Goal: Communication & Community: Share content

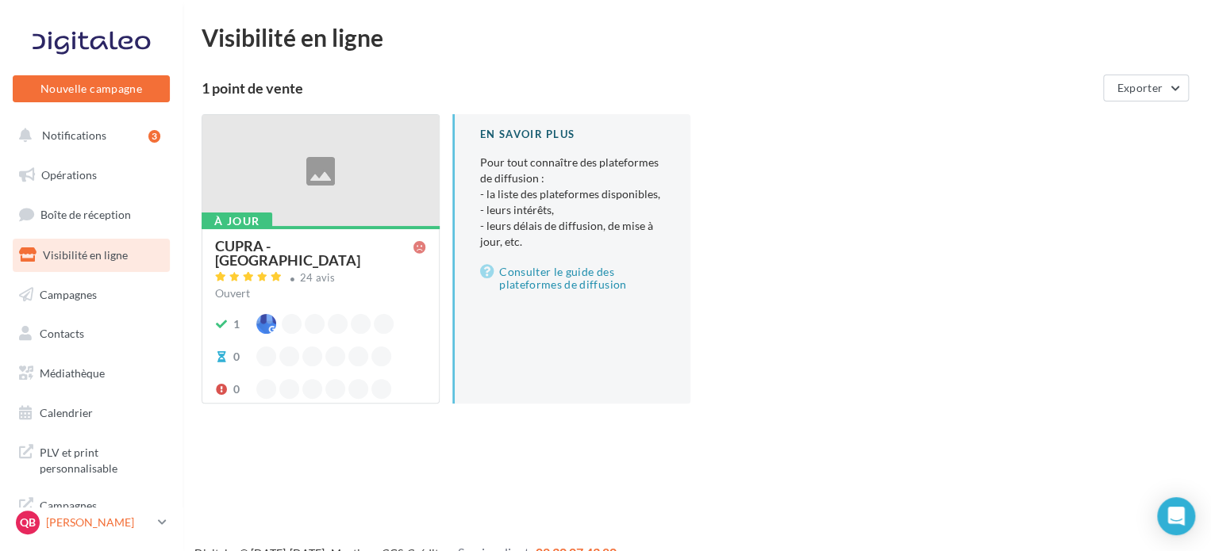
click at [102, 513] on div "QB [PERSON_NAME] cupra_dijon" at bounding box center [84, 523] width 136 height 24
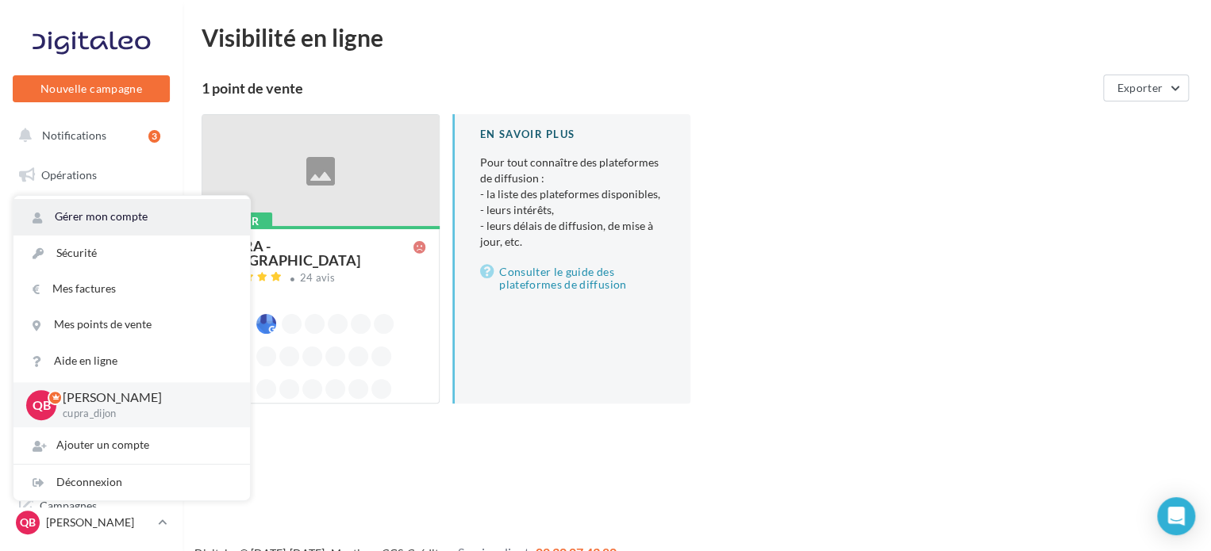
click at [116, 214] on link "Gérer mon compte" at bounding box center [131, 217] width 236 height 36
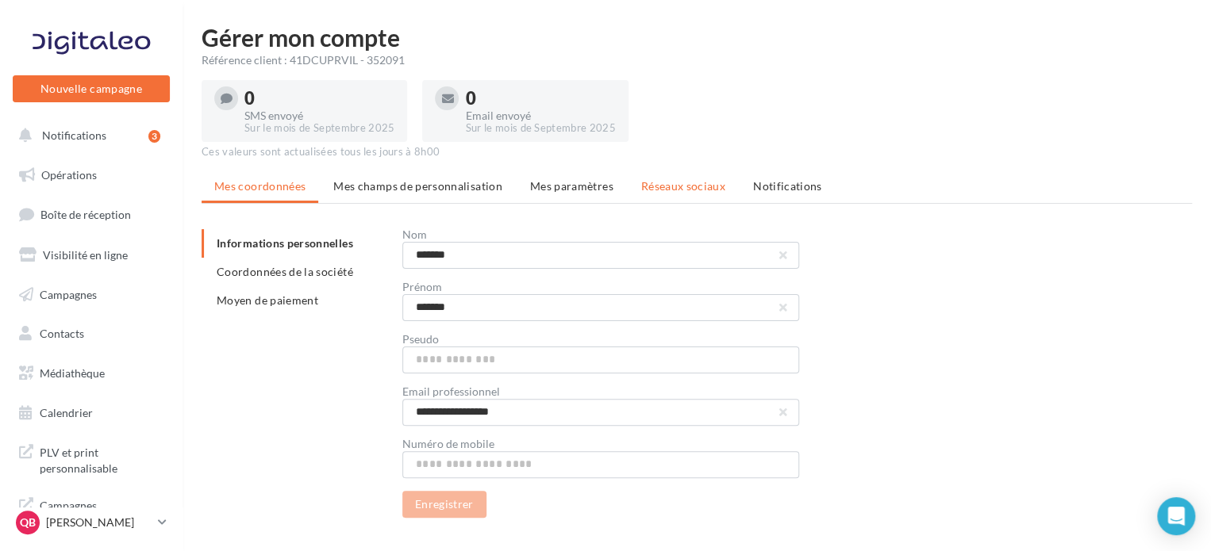
click at [669, 191] on span "Réseaux sociaux" at bounding box center [683, 185] width 84 height 13
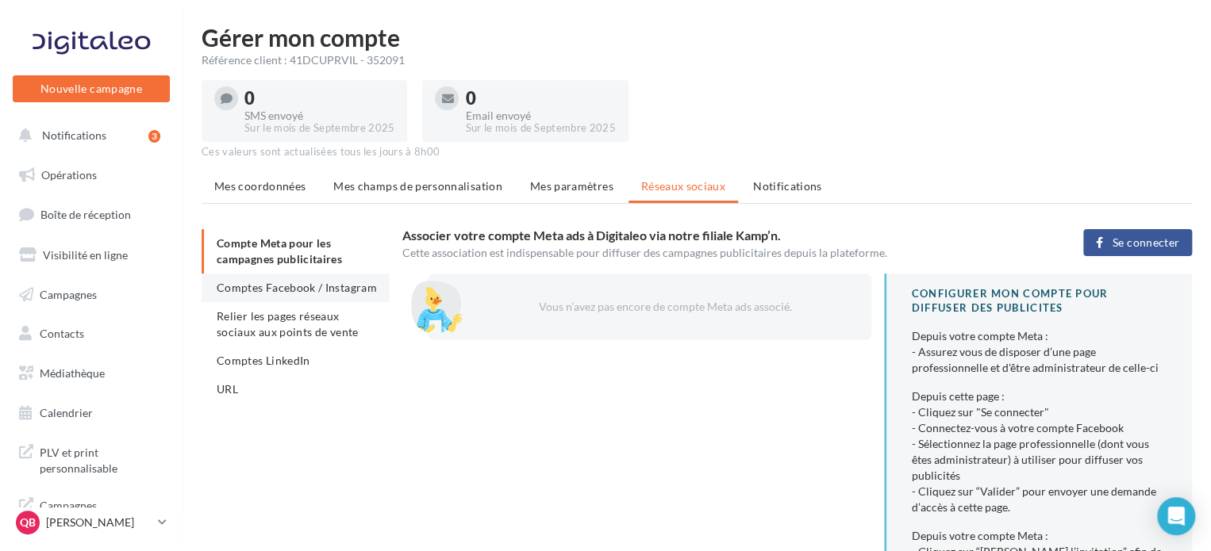
click at [283, 294] on li "Comptes Facebook / Instagram" at bounding box center [295, 288] width 188 height 29
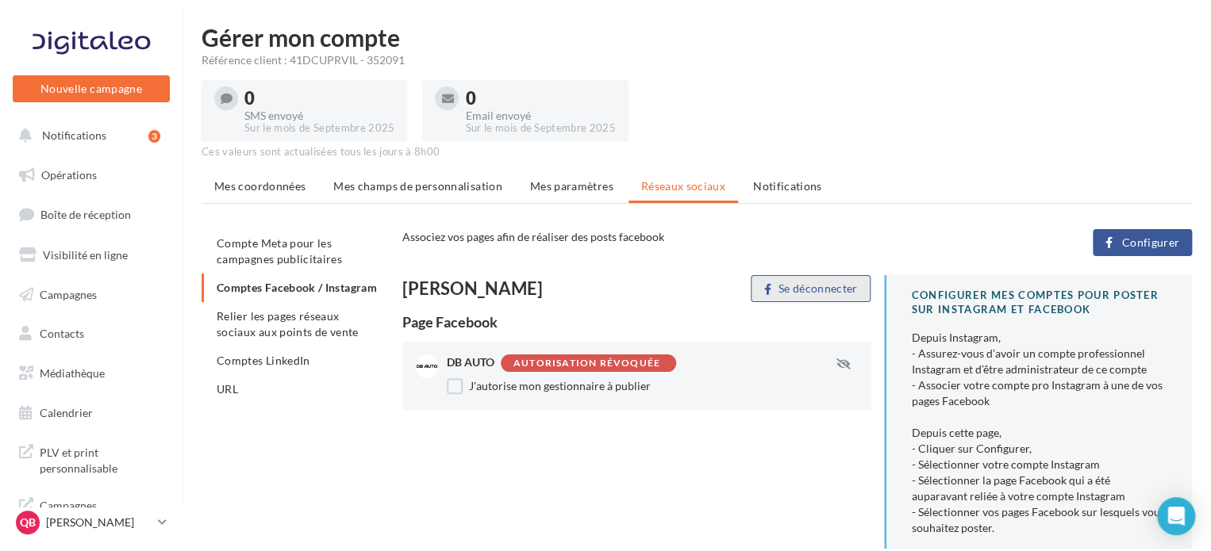
click at [790, 285] on button "Se déconnecter" at bounding box center [810, 288] width 120 height 27
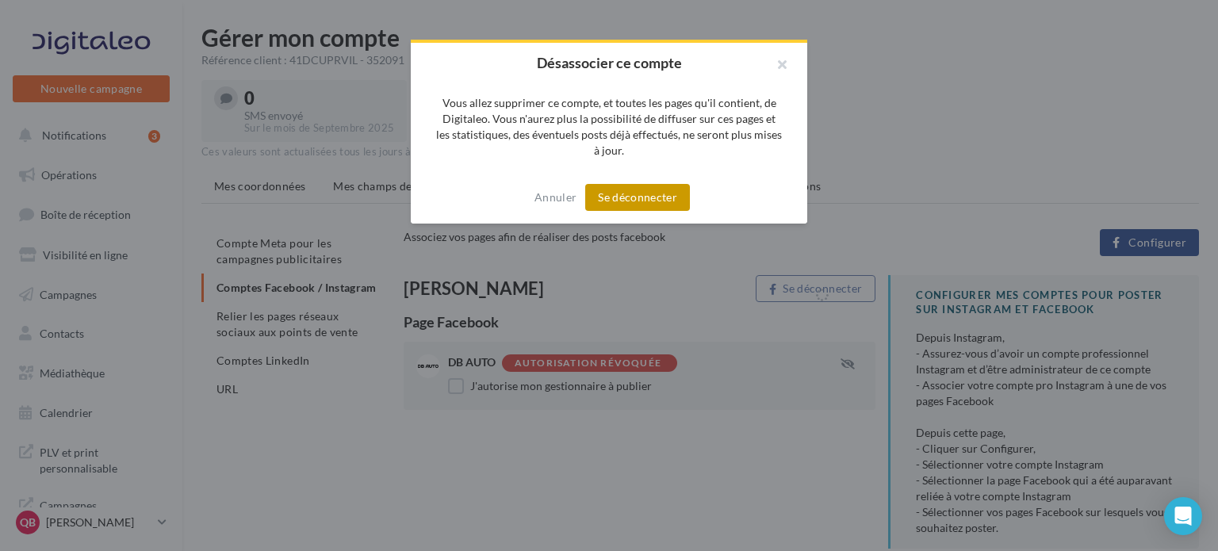
click at [656, 204] on button "Se déconnecter" at bounding box center [637, 197] width 105 height 27
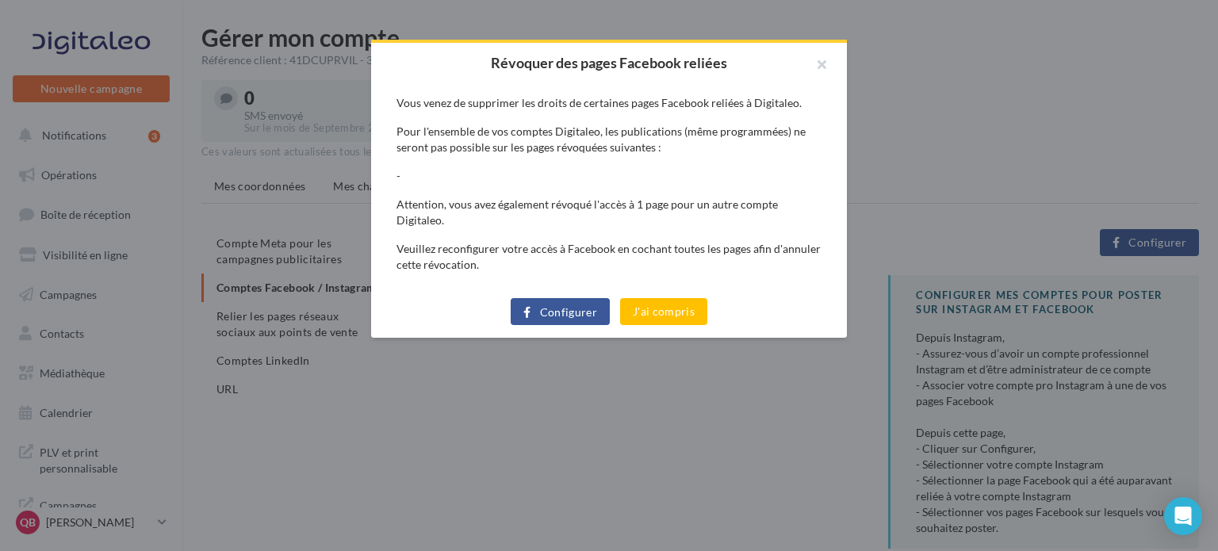
click at [574, 306] on span "Configurer" at bounding box center [569, 312] width 58 height 13
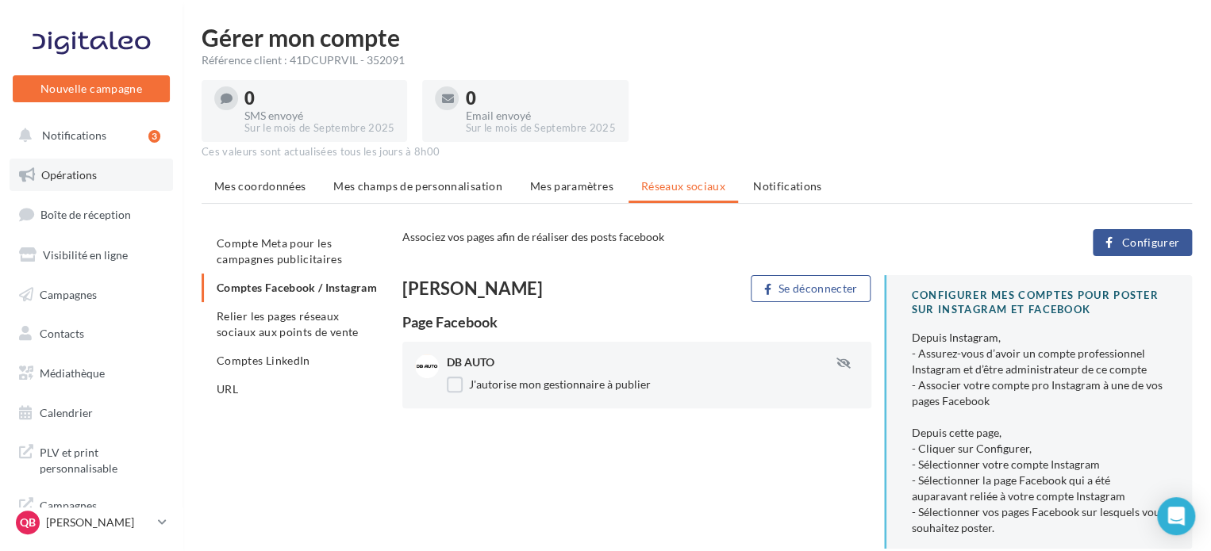
click at [90, 173] on span "Opérations" at bounding box center [69, 174] width 56 height 13
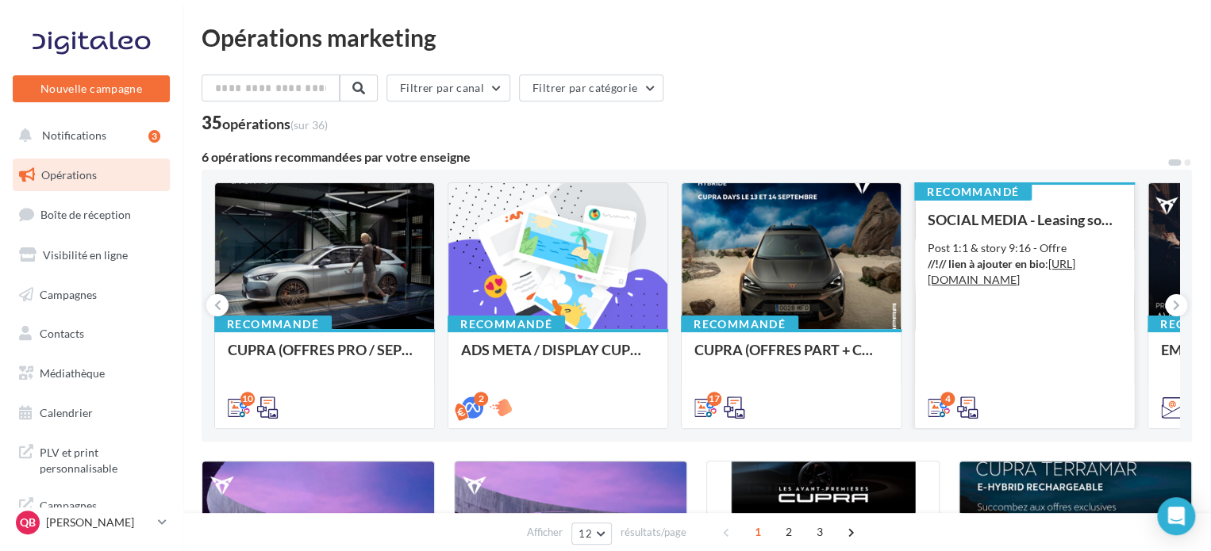
click at [996, 271] on div "Post 1:1 & story 9:16 - Offre //!// lien à ajouter en bio : https://www.cupraof…" at bounding box center [1024, 264] width 194 height 48
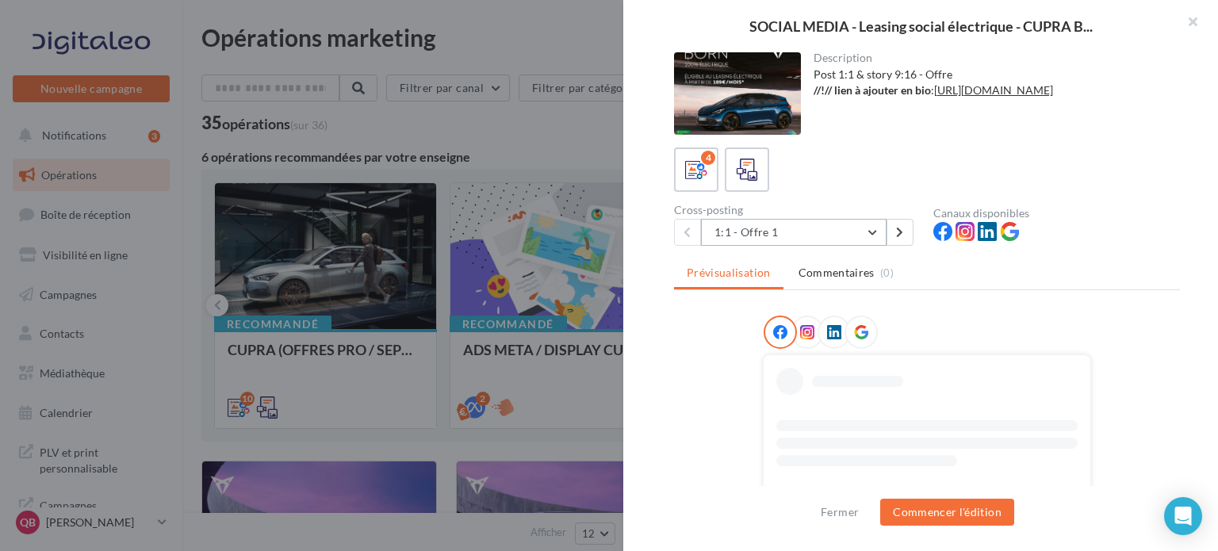
click at [849, 232] on button "1:1 - Offre 1" at bounding box center [794, 232] width 186 height 27
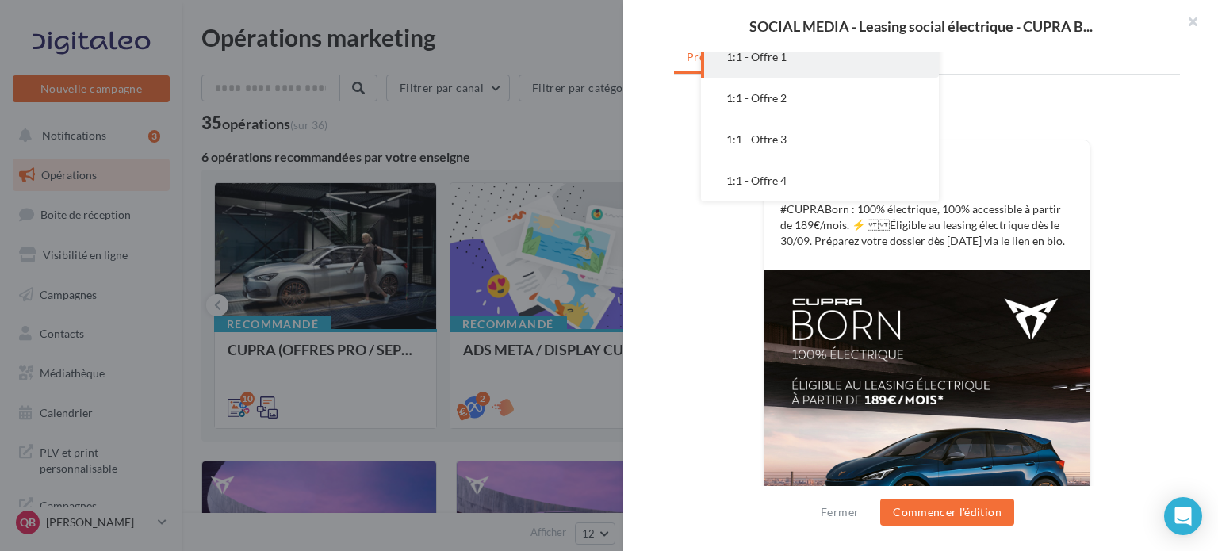
scroll to position [238, 0]
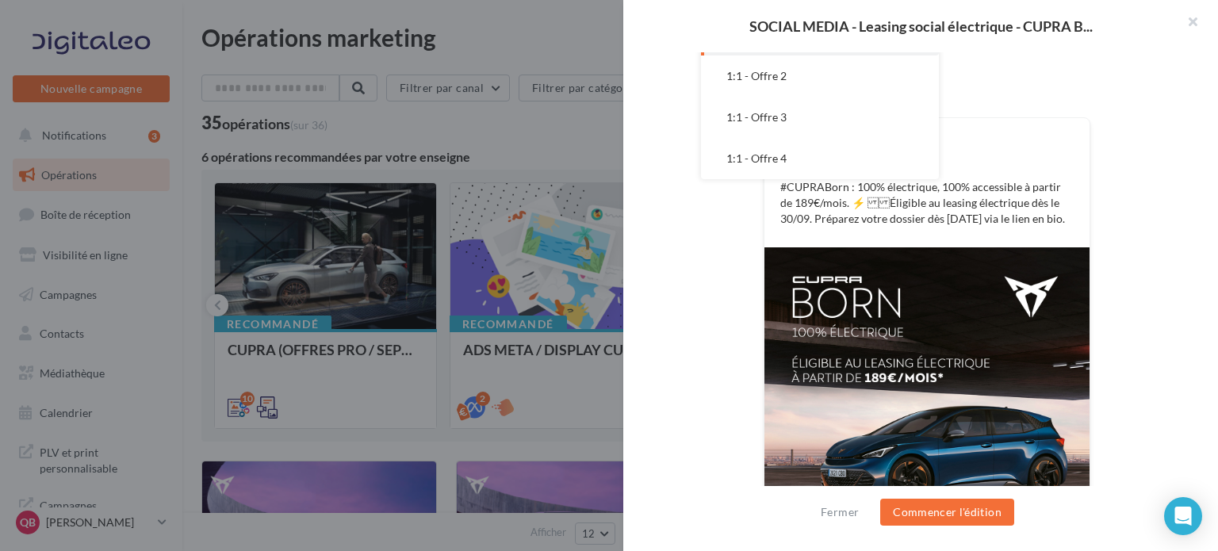
click at [725, 287] on div "FB Ma page Facebook #CUPRABorn : 100% électrique, 100% accessible à partir de 1…" at bounding box center [927, 336] width 506 height 516
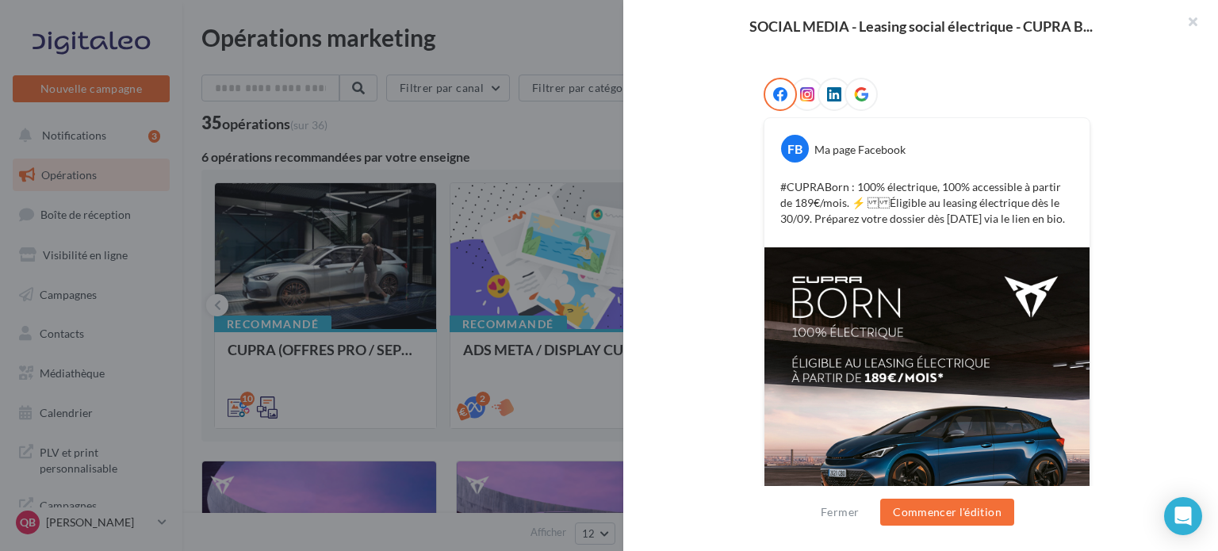
click at [565, 297] on div at bounding box center [609, 275] width 1218 height 551
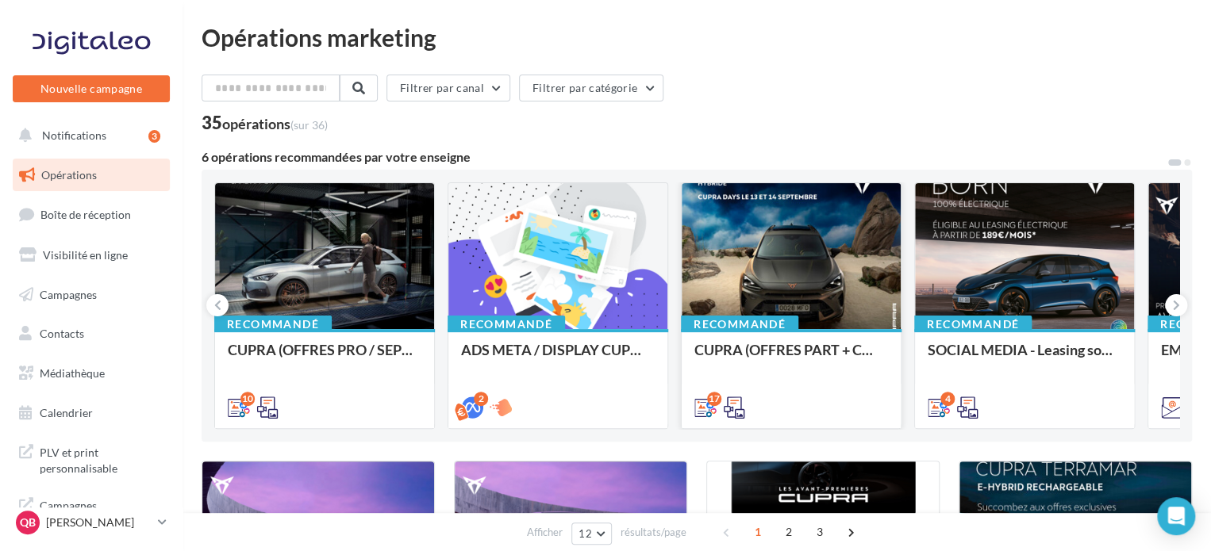
click at [844, 263] on div at bounding box center [790, 257] width 219 height 148
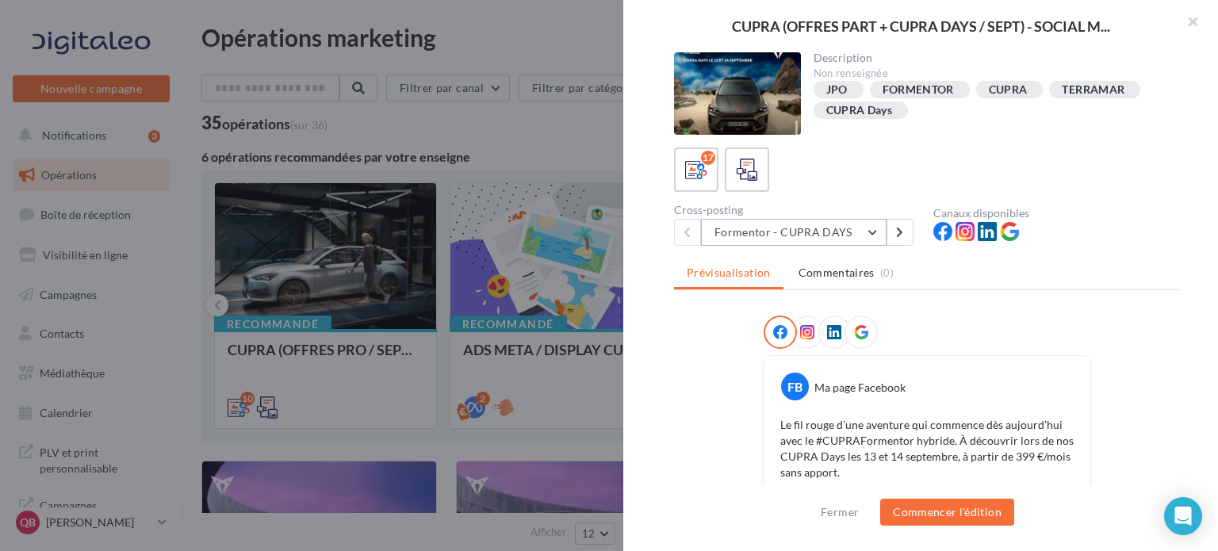
click at [842, 234] on button "Formentor - CUPRA DAYS" at bounding box center [794, 232] width 186 height 27
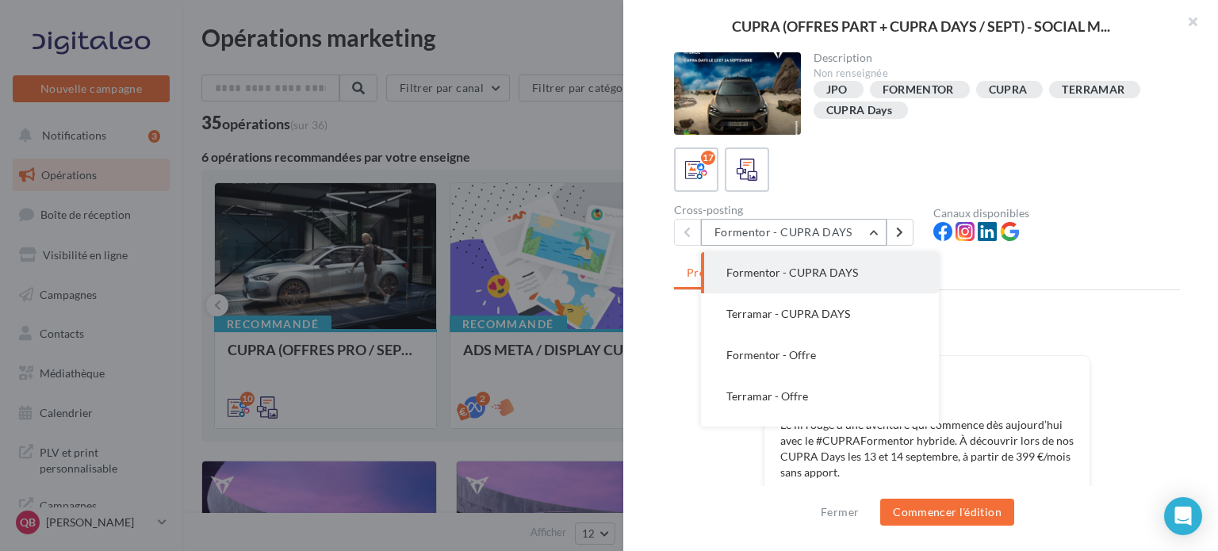
click at [842, 234] on button "Formentor - CUPRA DAYS" at bounding box center [794, 232] width 186 height 27
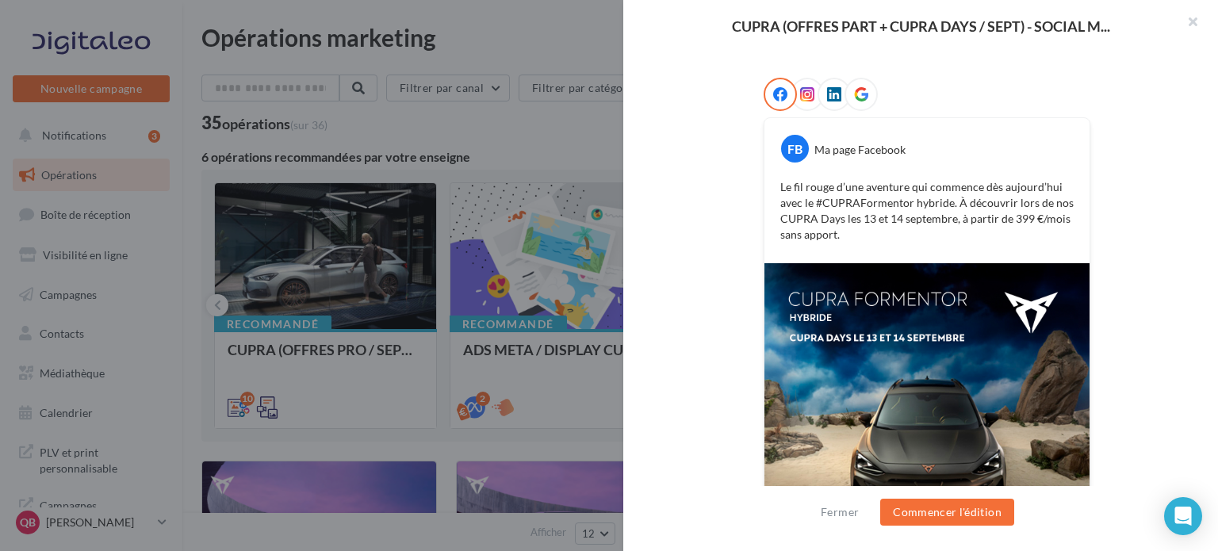
scroll to position [317, 0]
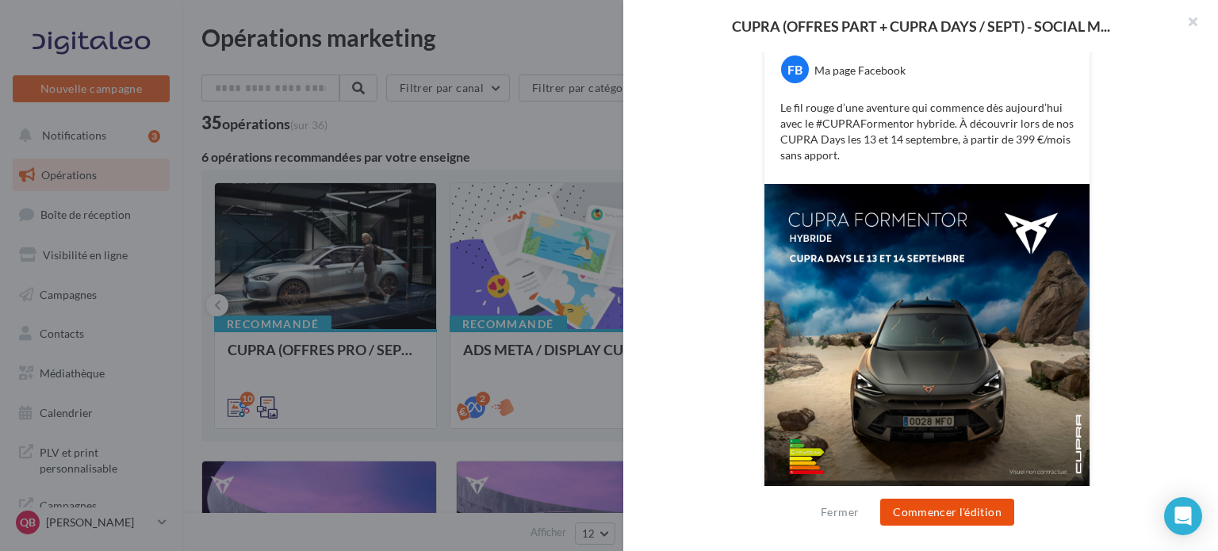
click at [960, 507] on button "Commencer l'édition" at bounding box center [948, 512] width 134 height 27
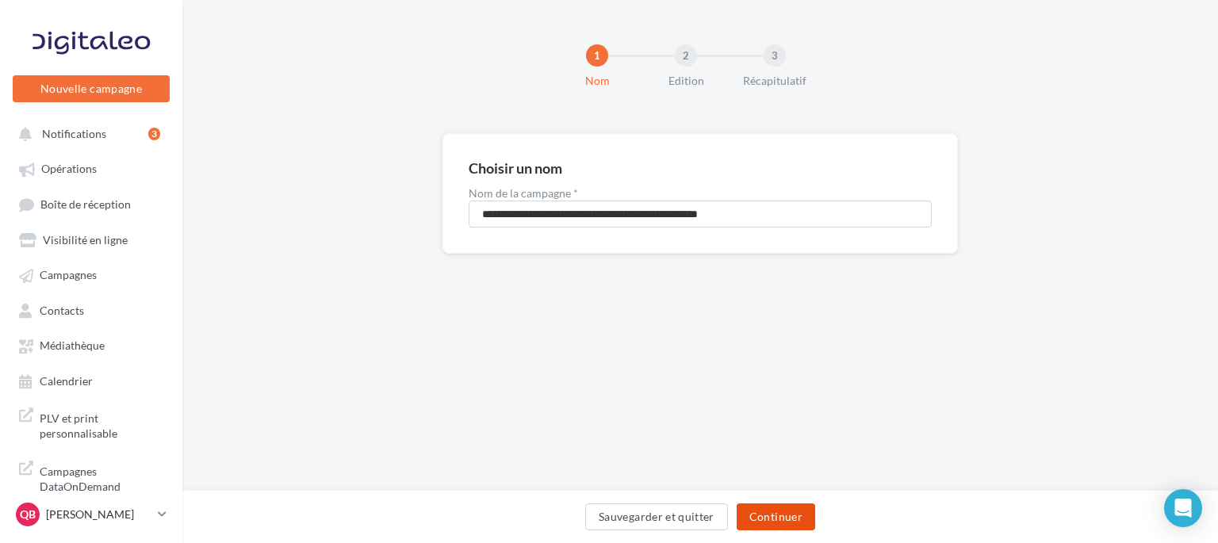
click at [774, 526] on button "Continuer" at bounding box center [776, 517] width 79 height 27
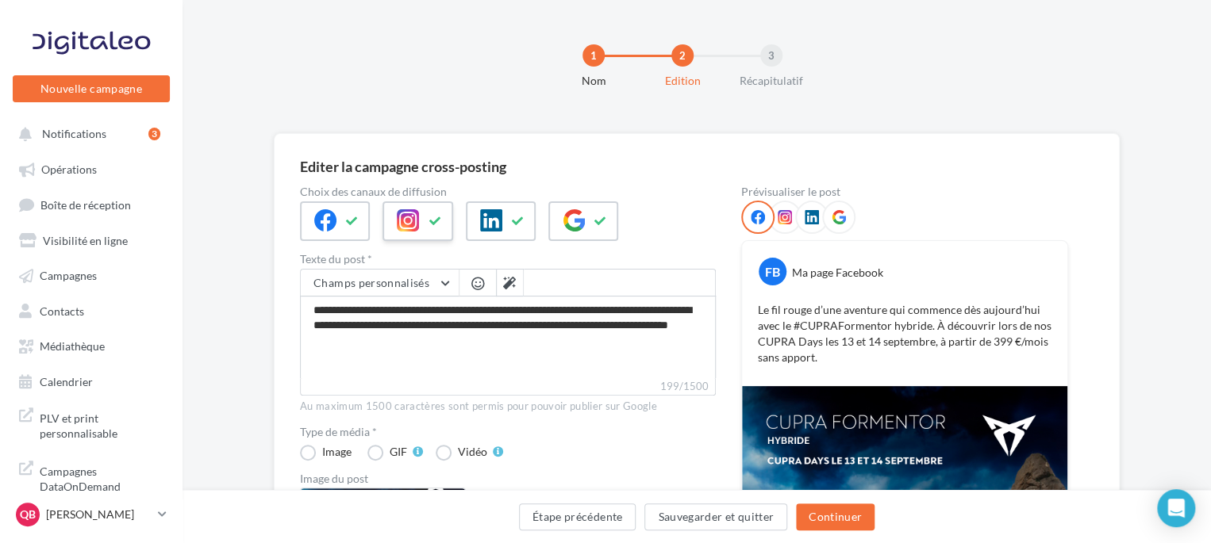
click at [419, 220] on div at bounding box center [417, 221] width 70 height 40
click at [492, 212] on icon at bounding box center [491, 220] width 22 height 22
click at [588, 219] on div at bounding box center [583, 221] width 70 height 40
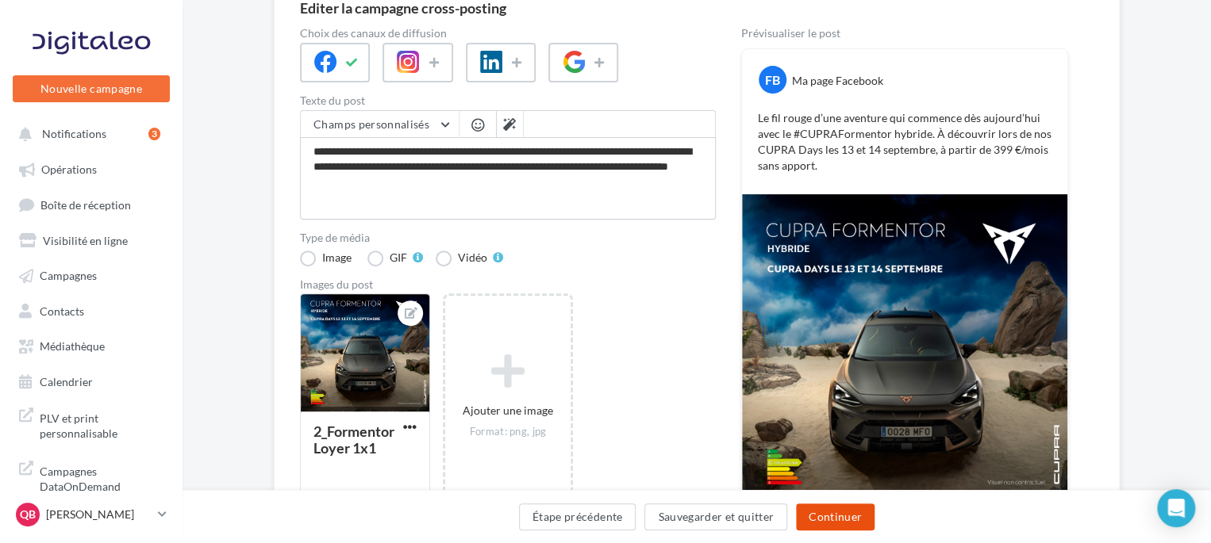
click at [844, 516] on button "Continuer" at bounding box center [835, 517] width 79 height 27
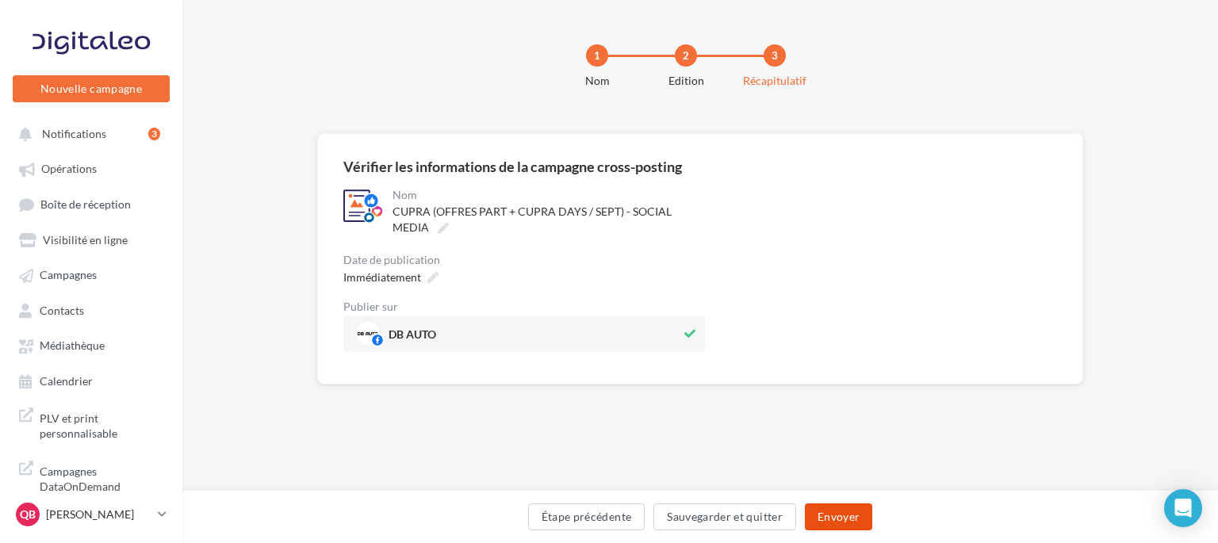
click at [849, 520] on button "Envoyer" at bounding box center [838, 517] width 67 height 27
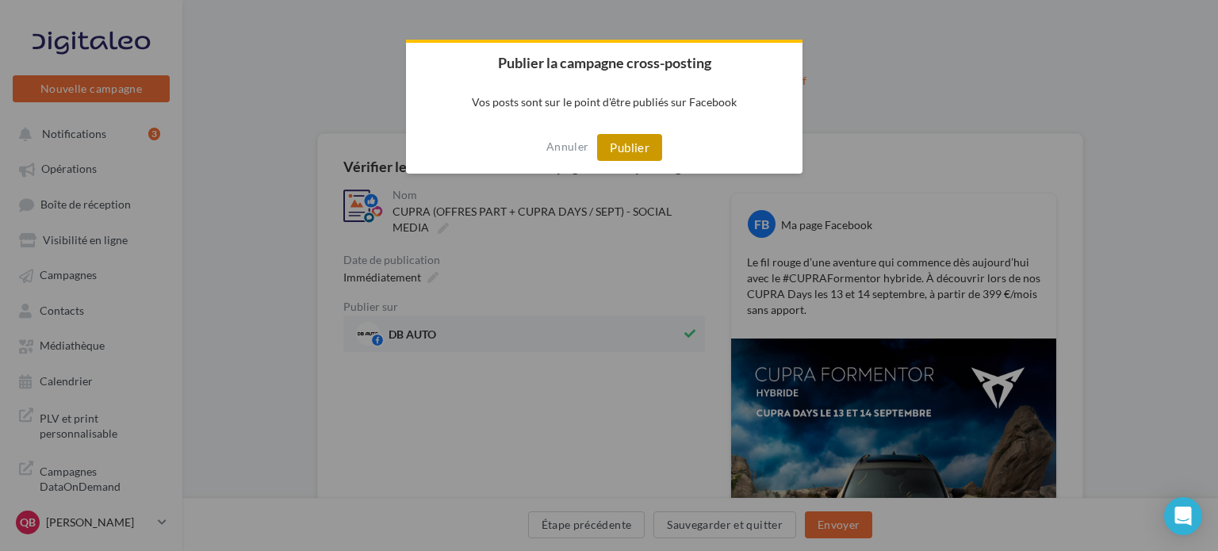
click at [652, 141] on button "Publier" at bounding box center [629, 147] width 65 height 27
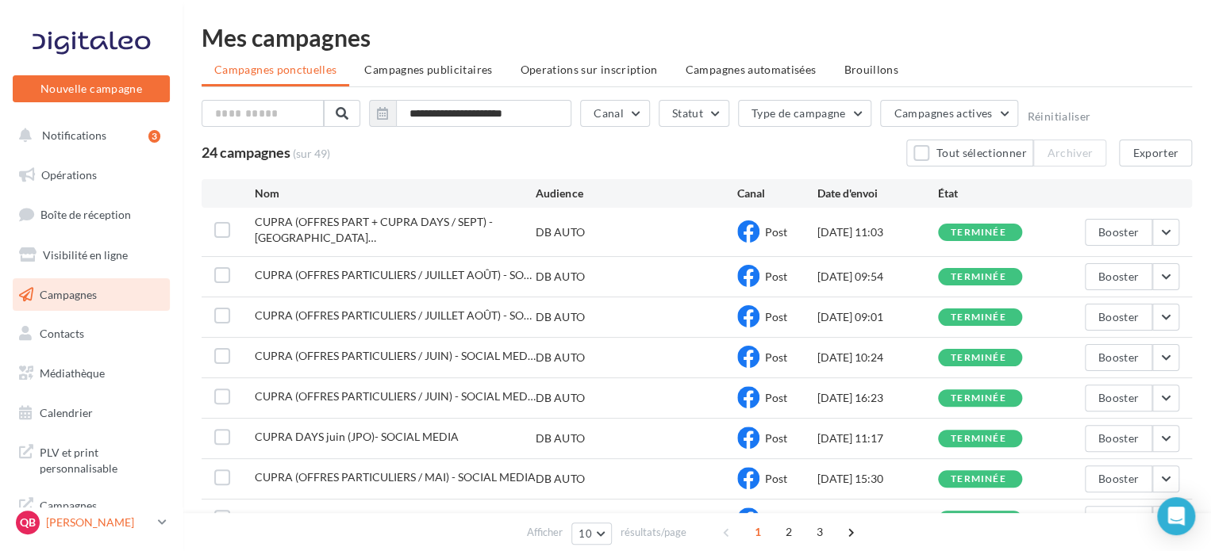
click at [121, 513] on div "QB [PERSON_NAME] cupra_dijon" at bounding box center [84, 523] width 136 height 24
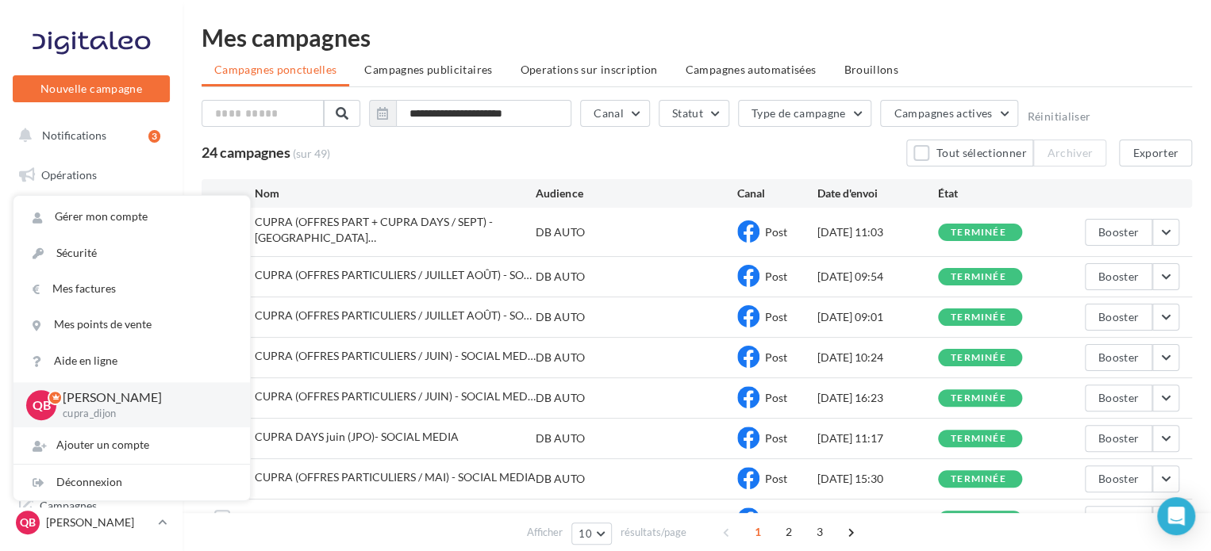
click at [707, 28] on div "Mes campagnes" at bounding box center [696, 37] width 990 height 24
